Goal: Transaction & Acquisition: Purchase product/service

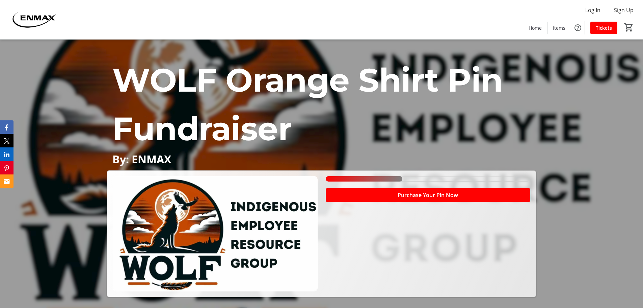
click at [362, 178] on div "37.5% of fundraising goal reached" at bounding box center [364, 178] width 77 height 5
